Goal: Information Seeking & Learning: Learn about a topic

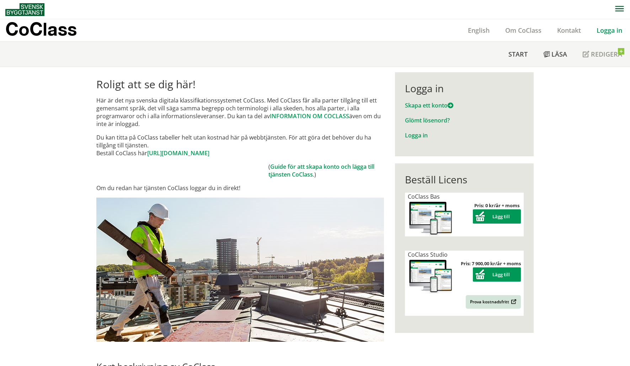
click at [477, 31] on link "Logga in" at bounding box center [609, 30] width 41 height 9
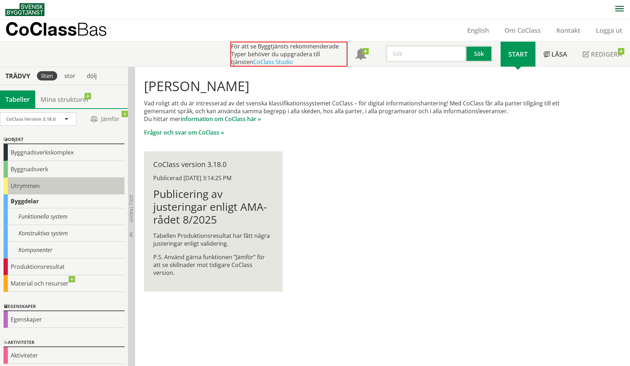
click at [60, 191] on div "Utrymmen" at bounding box center [64, 186] width 121 height 17
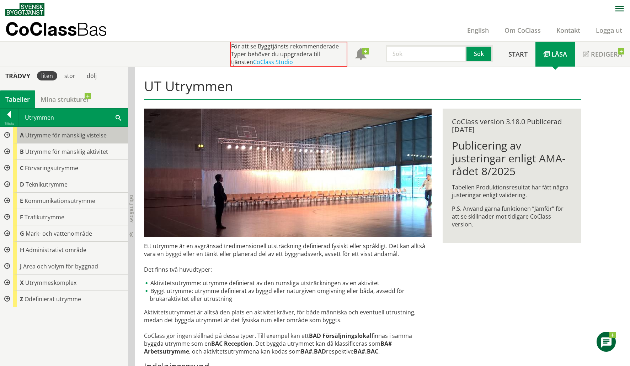
click at [30, 137] on span "Utrymme för mänsklig vistelse" at bounding box center [65, 135] width 81 height 8
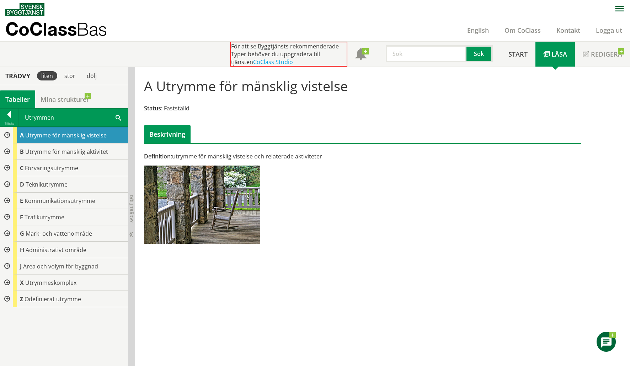
click at [5, 132] on div at bounding box center [6, 135] width 13 height 16
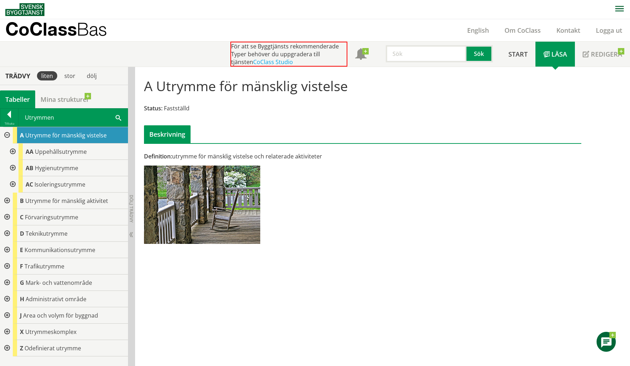
click at [12, 149] on div at bounding box center [12, 151] width 13 height 16
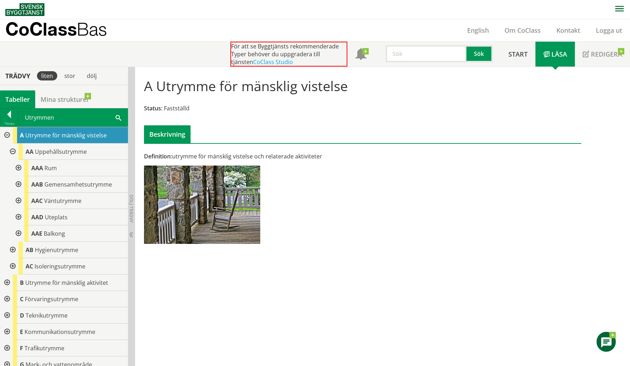
click at [5, 135] on div at bounding box center [6, 135] width 13 height 16
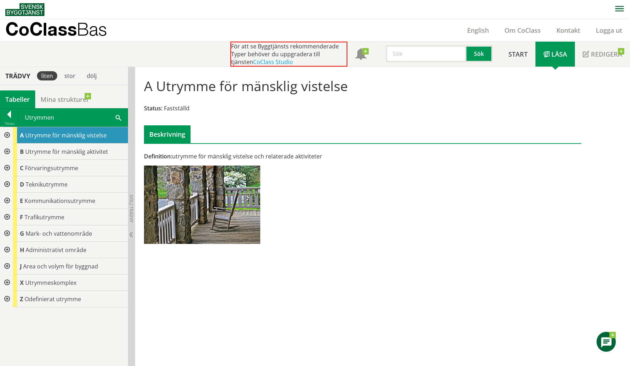
click at [6, 150] on div at bounding box center [6, 151] width 13 height 16
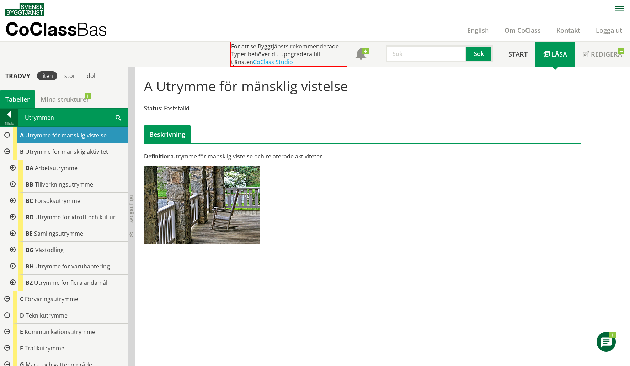
click at [11, 118] on div at bounding box center [9, 116] width 18 height 10
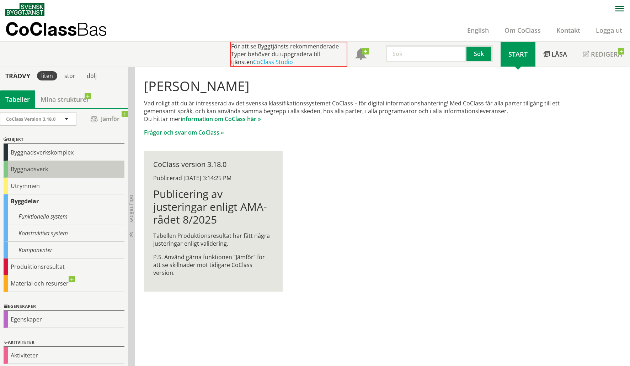
click at [21, 171] on div "Byggnadsverk" at bounding box center [64, 169] width 121 height 17
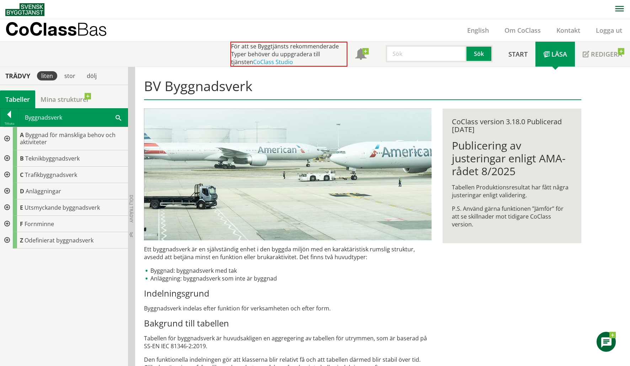
click at [3, 132] on div at bounding box center [6, 138] width 13 height 23
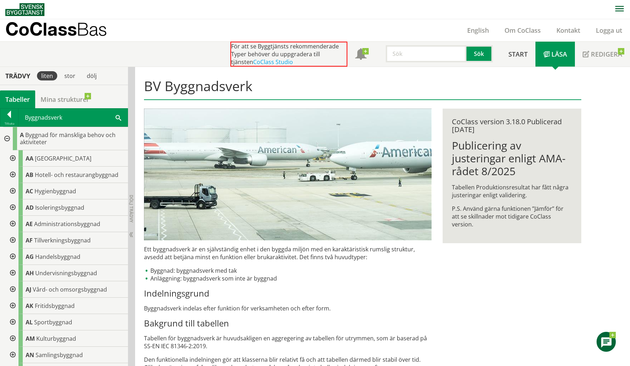
click at [11, 156] on div at bounding box center [12, 158] width 13 height 16
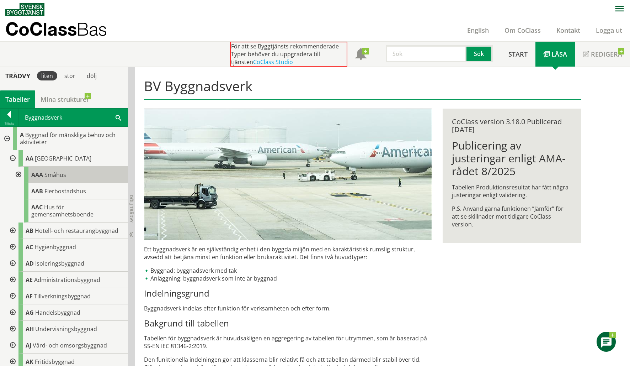
click at [84, 178] on div "AAA Småhus" at bounding box center [76, 174] width 104 height 16
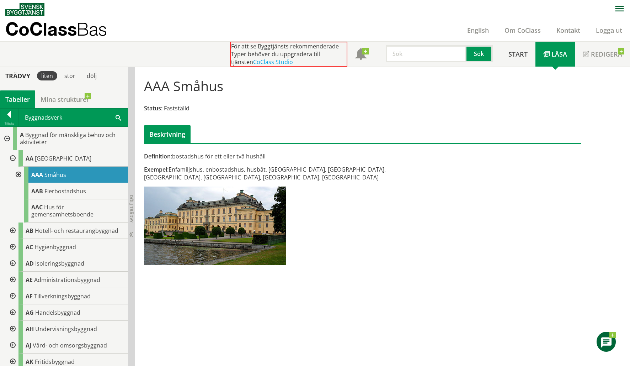
drag, startPoint x: 266, startPoint y: 170, endPoint x: 366, endPoint y: 170, distance: 99.6
click at [366, 170] on div "Exempel: Enfamiljshus, enbostadshus, husbåt, kedjehus, radhus, villa, mangårdsb…" at bounding box center [288, 173] width 288 height 16
click at [96, 189] on div "AAB Flerbostadshus" at bounding box center [76, 191] width 104 height 16
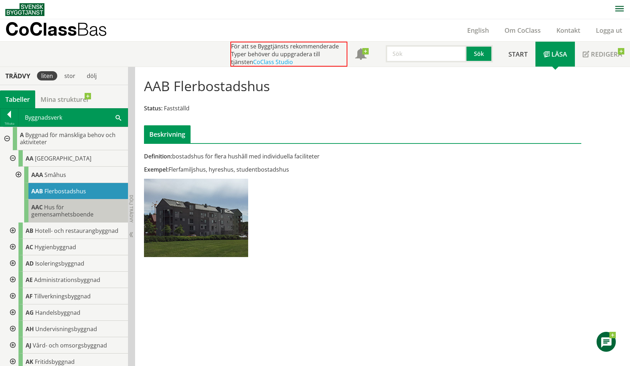
click at [88, 206] on div "AAC Hus för gemensamhetsboende" at bounding box center [76, 210] width 104 height 23
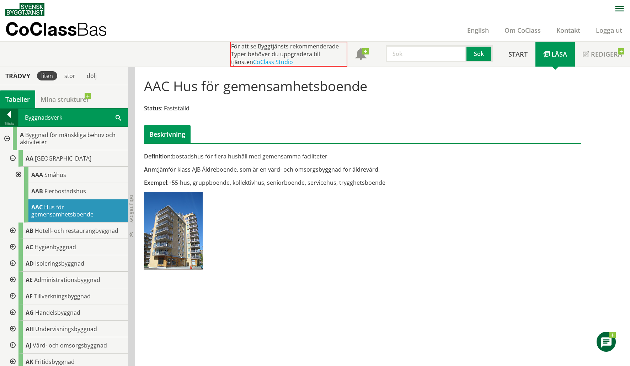
click at [10, 122] on div "Tillbaka" at bounding box center [9, 124] width 18 height 6
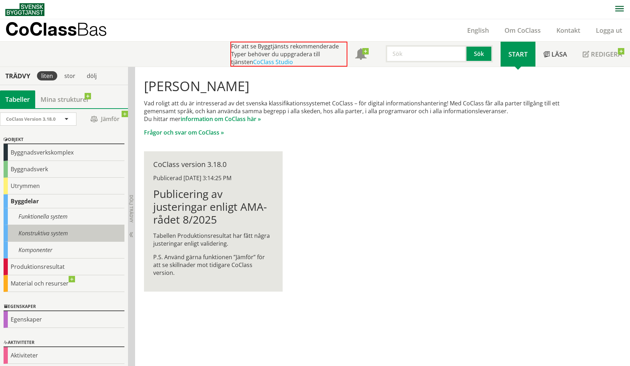
scroll to position [1, 0]
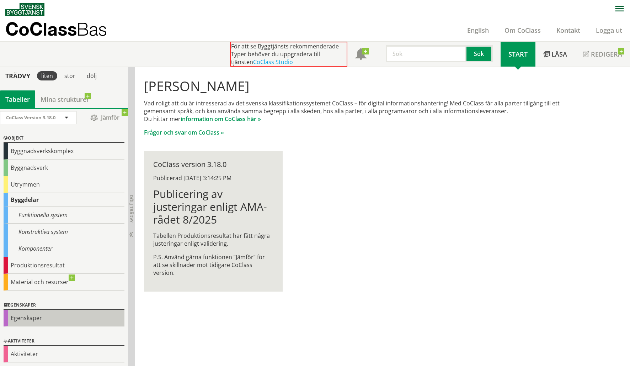
click at [82, 319] on div "Egenskaper" at bounding box center [64, 318] width 121 height 17
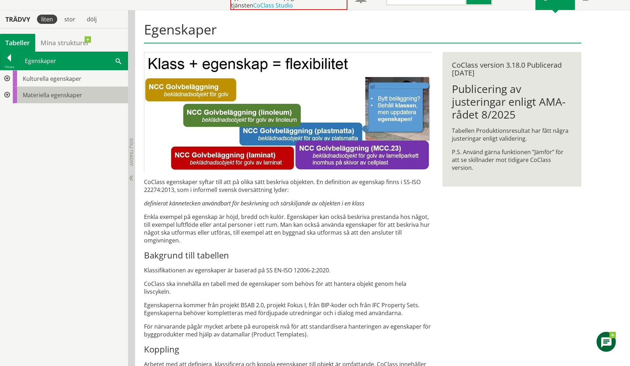
scroll to position [48, 0]
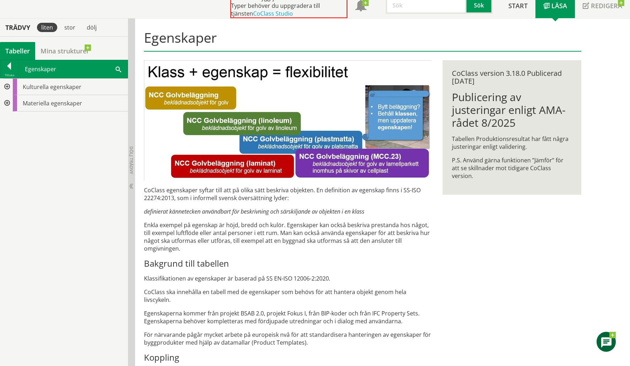
click at [9, 82] on div at bounding box center [6, 87] width 13 height 16
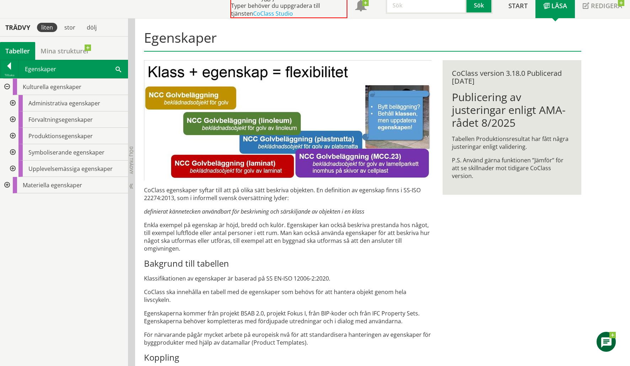
click at [14, 102] on div at bounding box center [12, 103] width 13 height 16
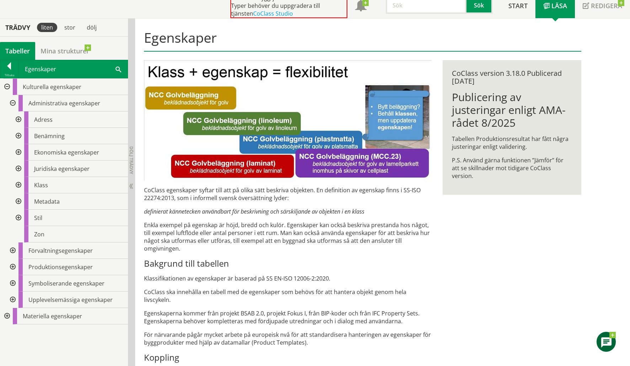
click at [20, 121] on div at bounding box center [17, 119] width 13 height 16
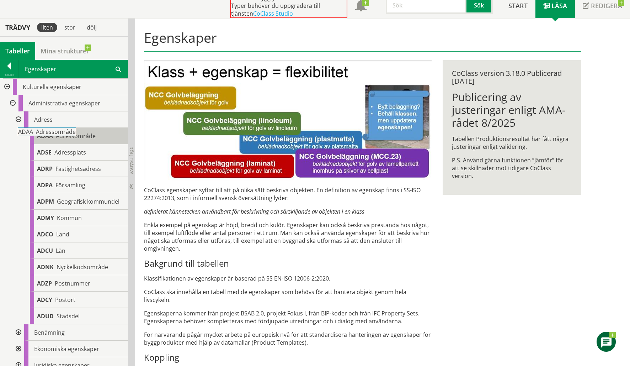
click at [64, 139] on span "Adressområde" at bounding box center [76, 136] width 40 height 8
click at [85, 133] on span "Adressområde" at bounding box center [76, 136] width 40 height 8
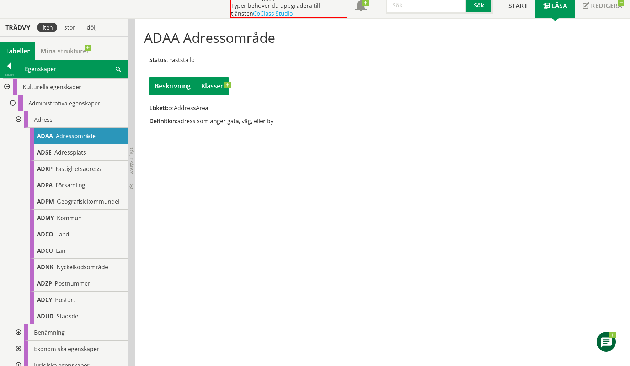
click at [212, 88] on link "Klasser" at bounding box center [212, 86] width 33 height 18
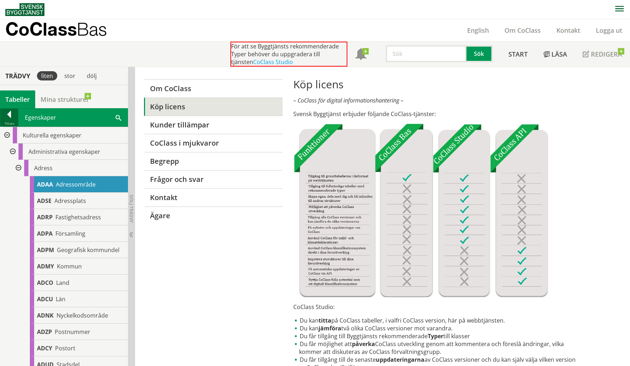
click at [11, 122] on div "Tillbaka" at bounding box center [9, 124] width 18 height 6
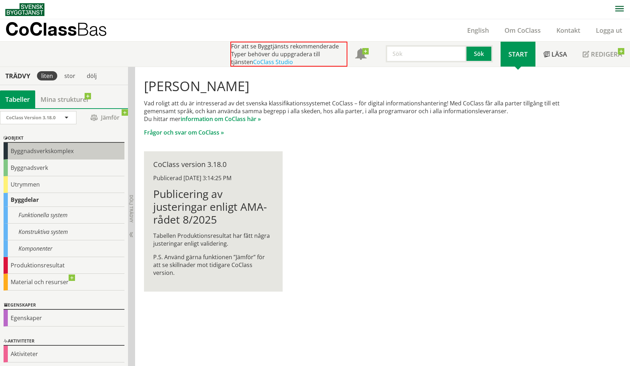
click at [41, 152] on div "Byggnadsverkskomplex" at bounding box center [64, 151] width 121 height 17
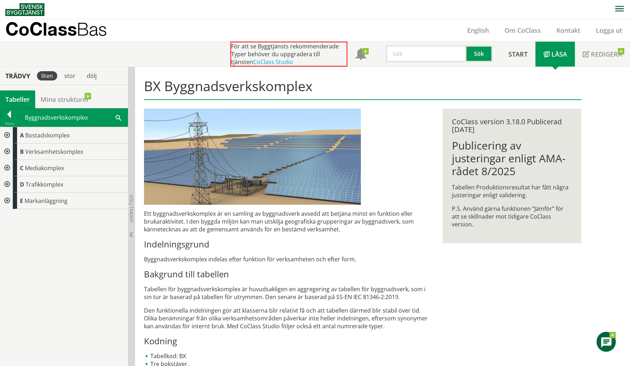
click at [6, 134] on div at bounding box center [6, 135] width 13 height 16
click at [16, 151] on div at bounding box center [12, 151] width 13 height 16
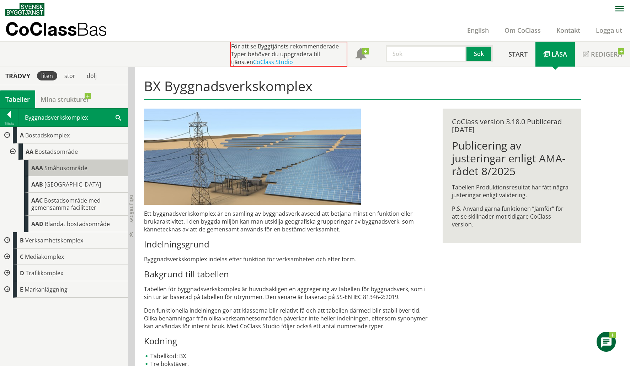
click at [48, 168] on span "Småhusområde" at bounding box center [65, 168] width 43 height 8
